Goal: Transaction & Acquisition: Book appointment/travel/reservation

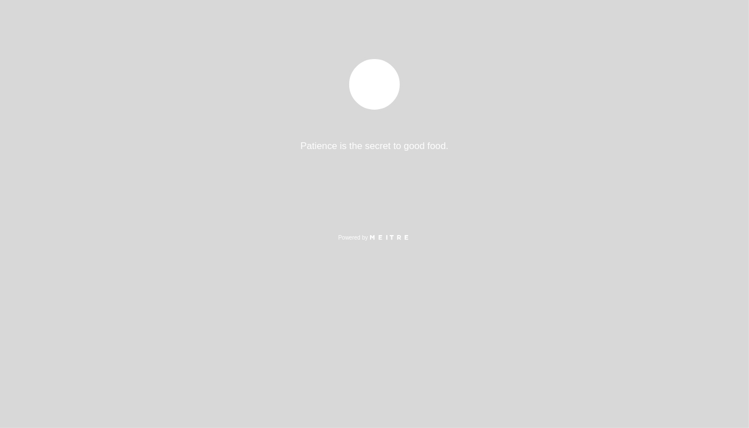
select select "es"
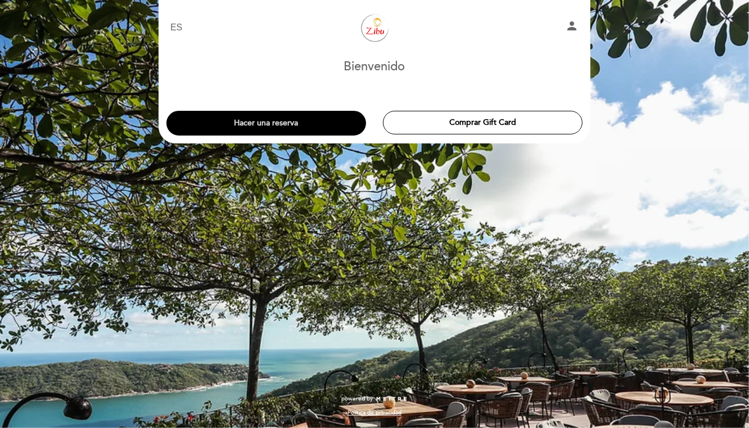
click at [302, 126] on button "Hacer una reserva" at bounding box center [266, 123] width 200 height 25
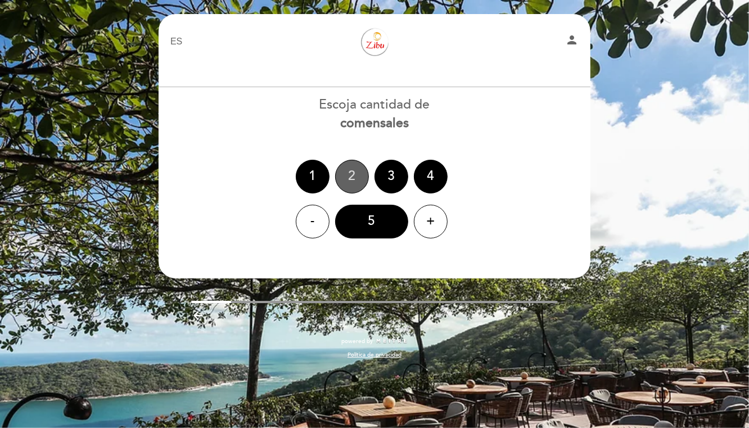
click at [354, 175] on div "2" at bounding box center [352, 177] width 34 height 34
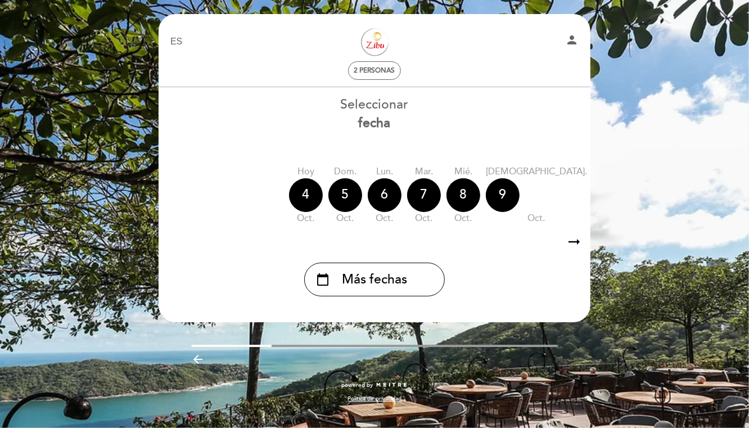
click at [578, 242] on icon "arrow_right_alt" at bounding box center [573, 242] width 17 height 24
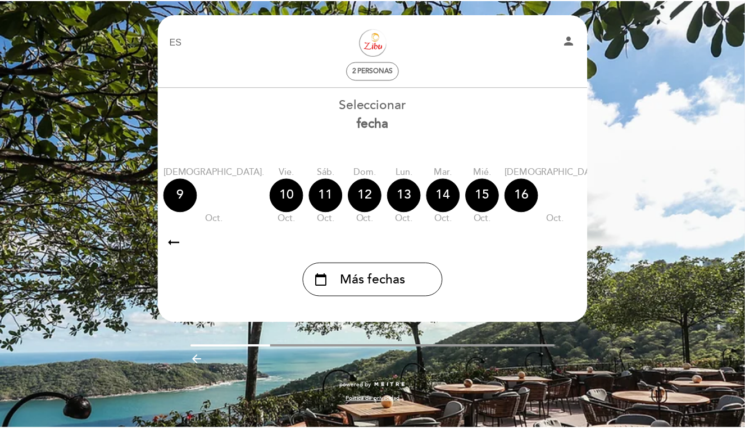
scroll to position [0, 328]
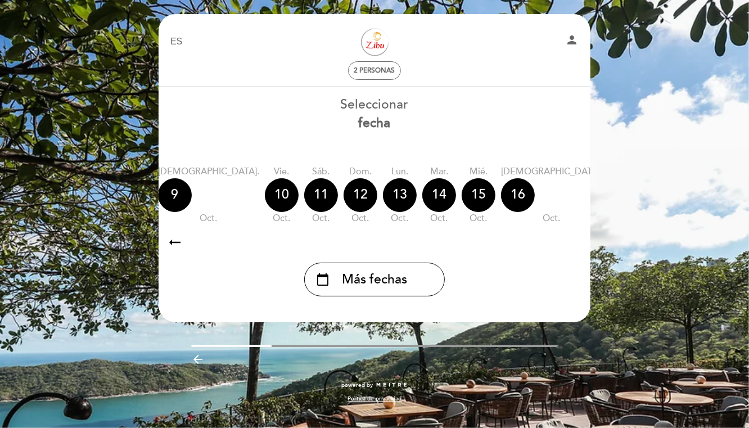
click at [578, 242] on icon "arrow_right_alt" at bounding box center [573, 242] width 17 height 24
click at [696, 196] on icon "calendar_today" at bounding box center [702, 194] width 13 height 19
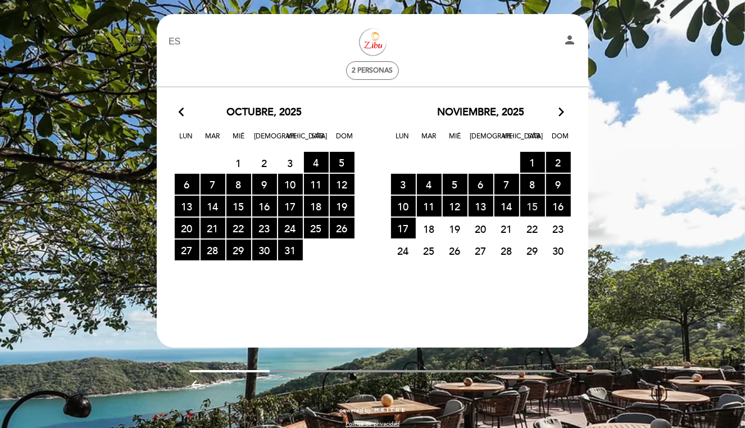
click at [531, 204] on span "15 RESERVAS DISPONIBLES" at bounding box center [532, 206] width 25 height 21
click at [532, 206] on span "15 RESERVAS DISPONIBLES" at bounding box center [532, 206] width 25 height 21
click at [559, 112] on icon "arrow_forward_ios" at bounding box center [561, 112] width 10 height 15
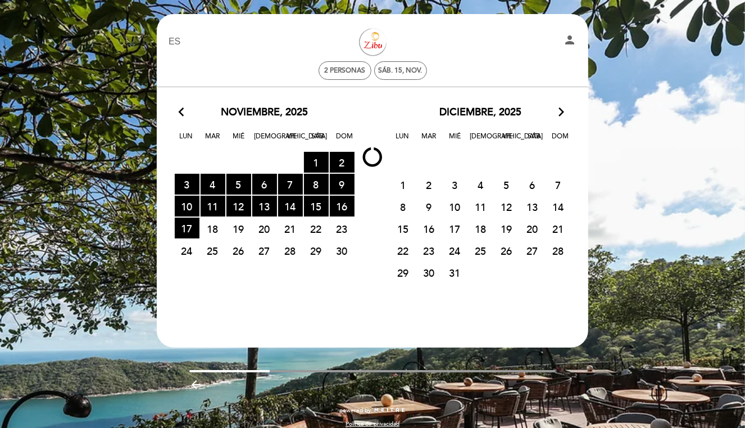
click at [179, 113] on icon "arrow_back_ios" at bounding box center [184, 112] width 10 height 15
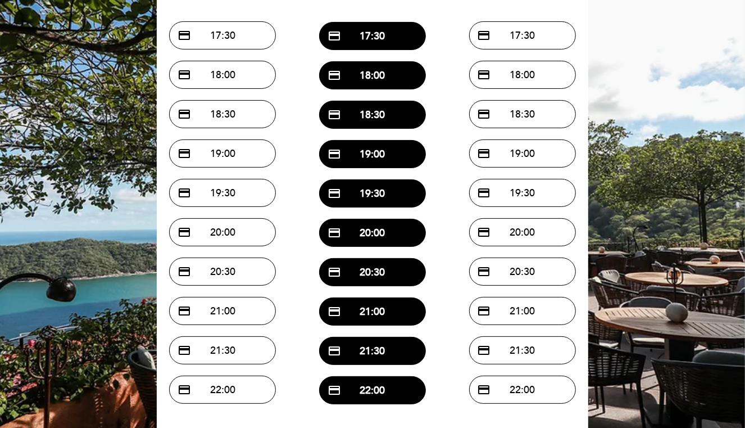
scroll to position [138, 0]
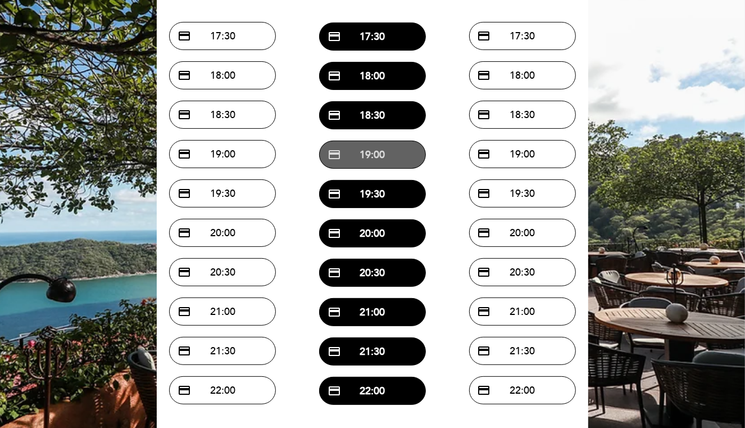
click at [382, 162] on button "credit_card 19:00" at bounding box center [372, 155] width 107 height 28
